Goal: Task Accomplishment & Management: Complete application form

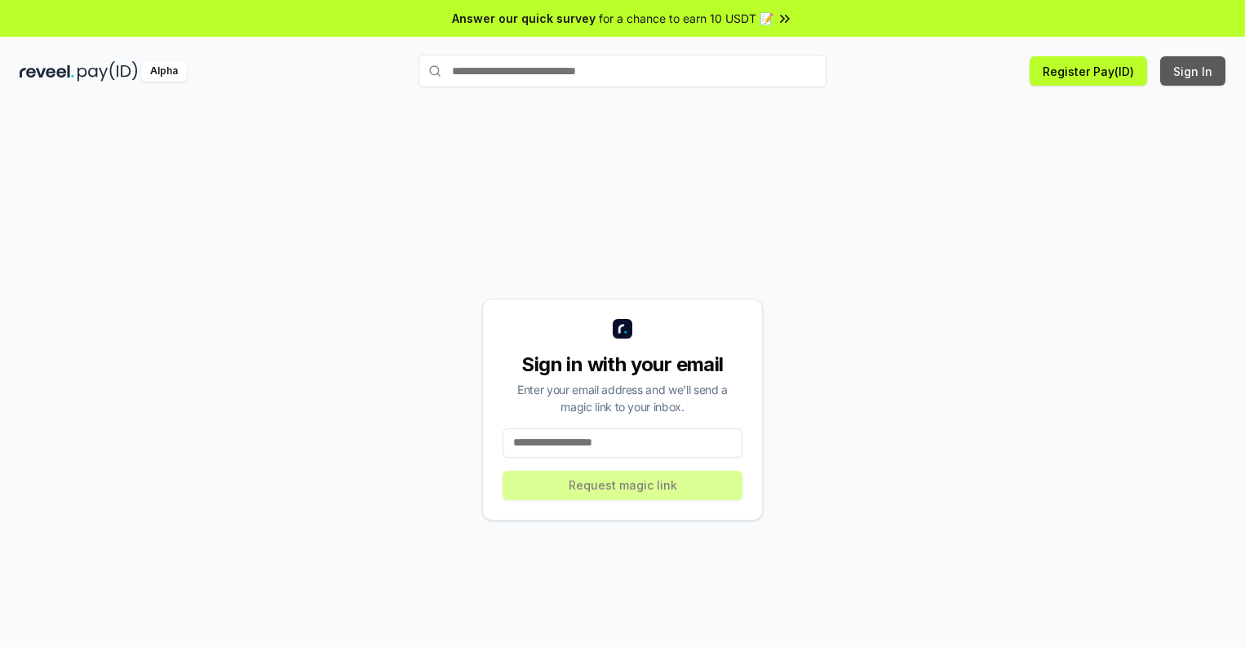
click at [1193, 71] on button "Sign In" at bounding box center [1192, 70] width 65 height 29
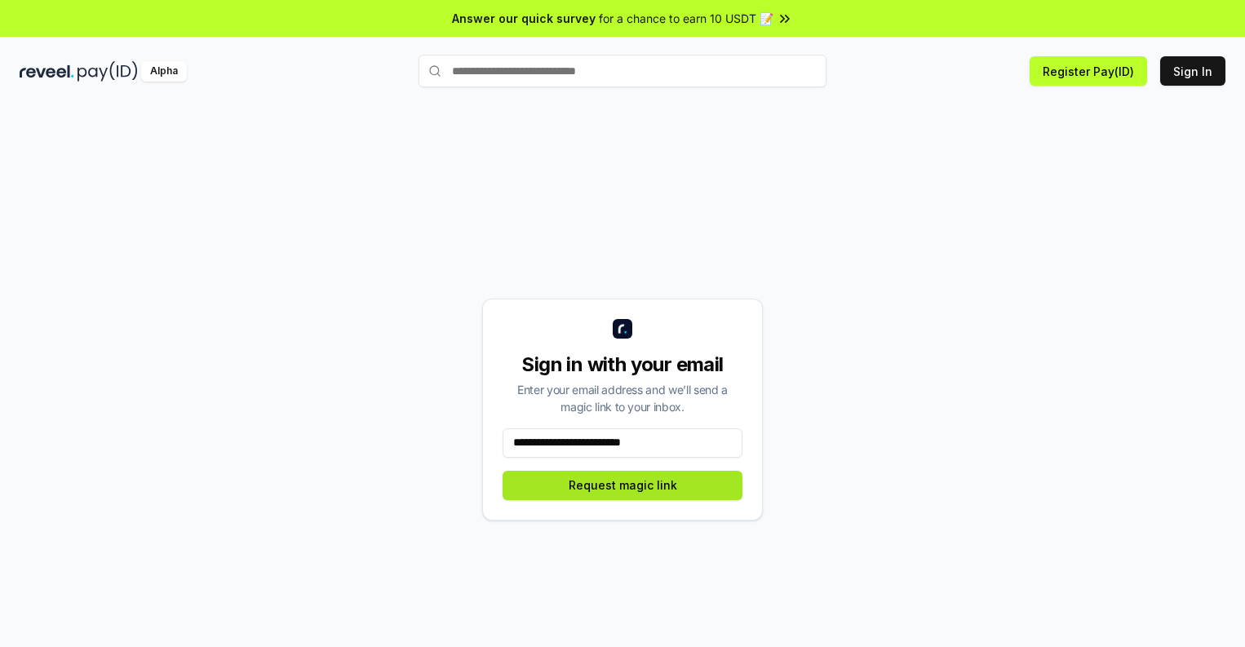
type input "**********"
click at [622, 484] on button "Request magic link" at bounding box center [622, 485] width 240 height 29
